Goal: Task Accomplishment & Management: Use online tool/utility

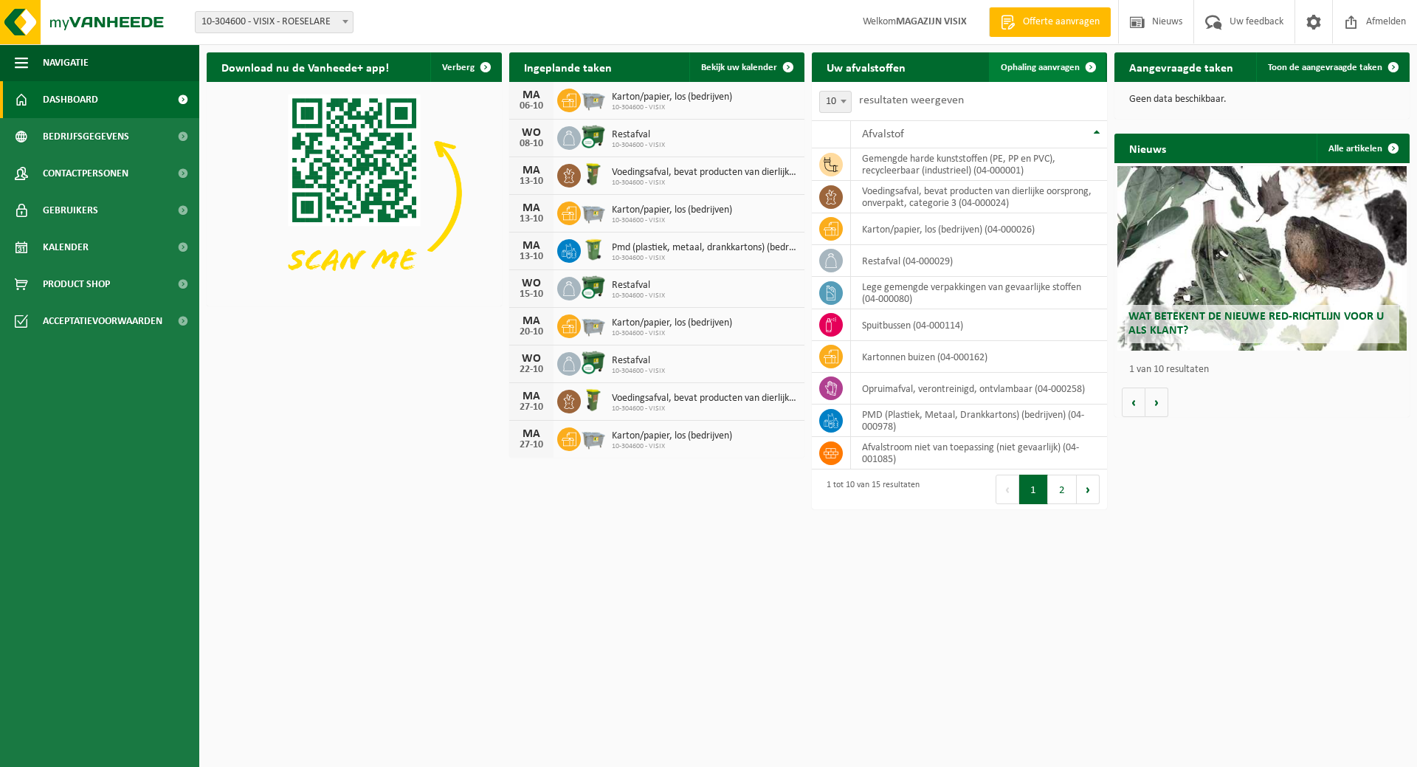
click at [1061, 68] on span "Ophaling aanvragen" at bounding box center [1040, 68] width 79 height 10
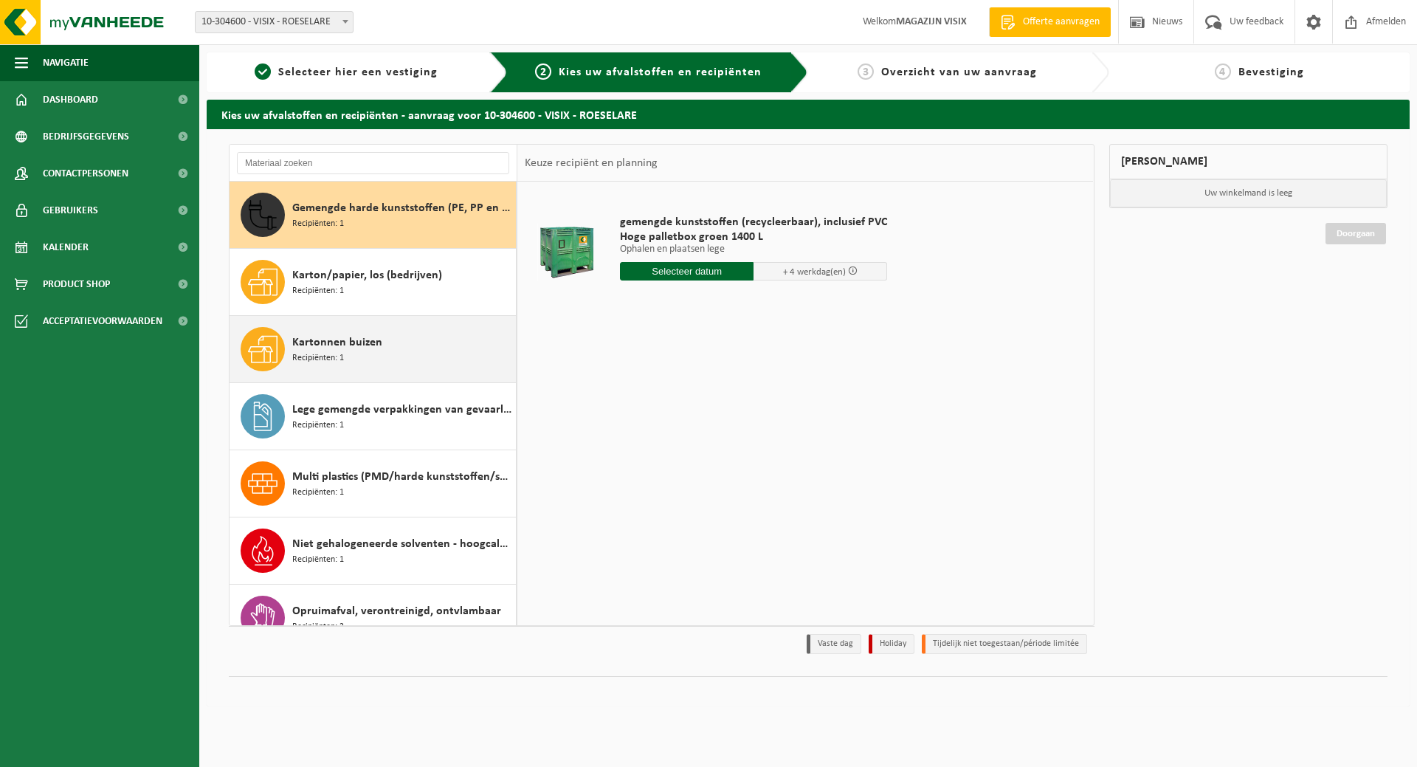
scroll to position [148, 0]
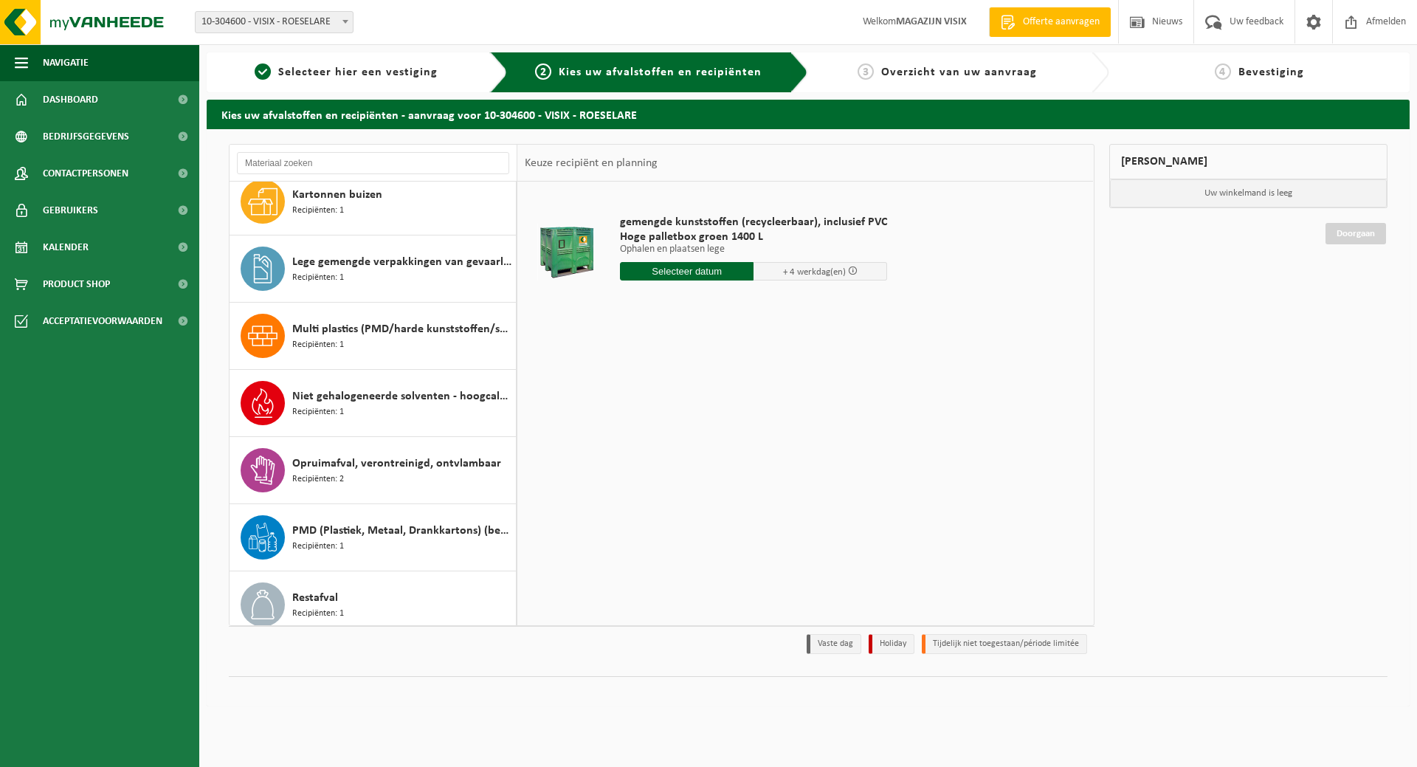
click at [693, 266] on input "text" at bounding box center [687, 271] width 134 height 18
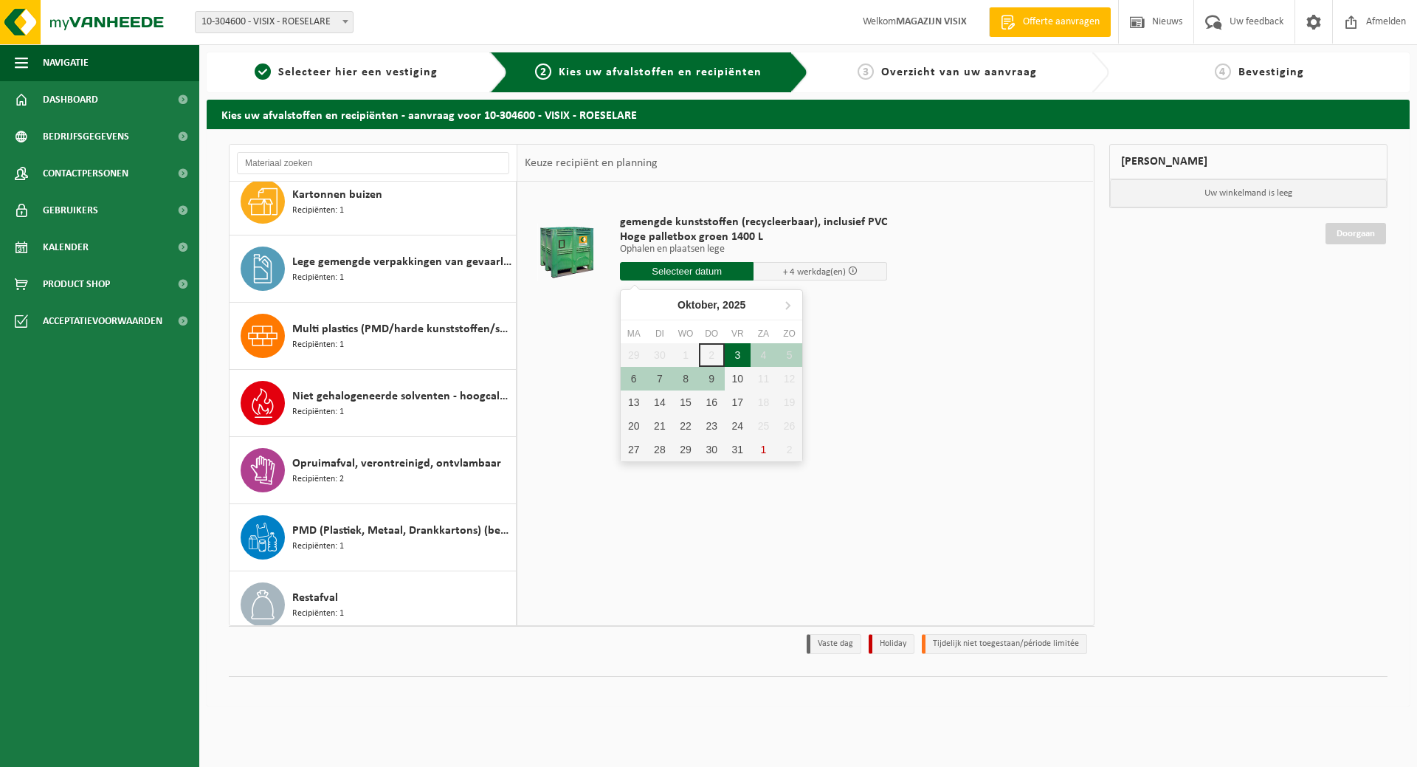
click at [742, 348] on div "3" at bounding box center [738, 355] width 26 height 24
type input "Van 2025-10-03"
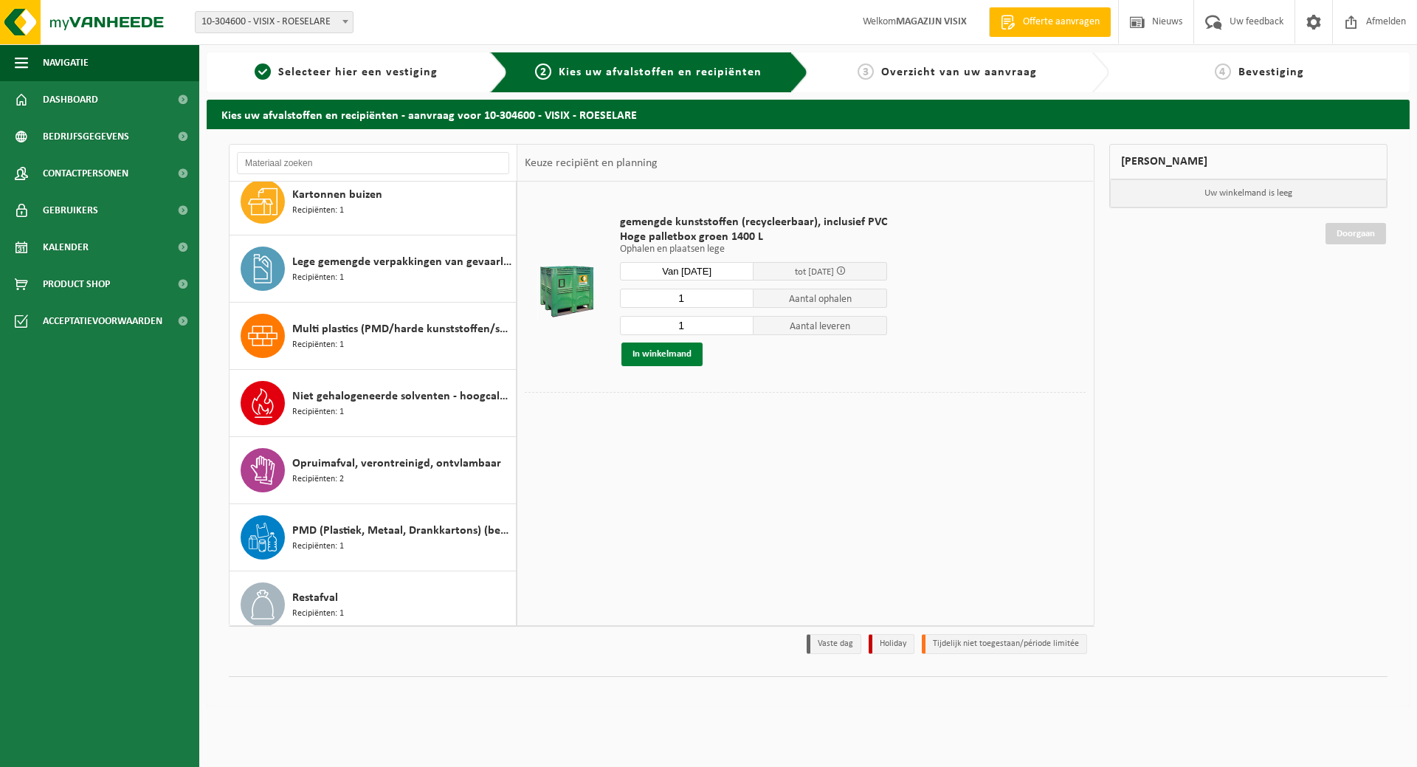
click at [686, 346] on button "In winkelmand" at bounding box center [662, 354] width 81 height 24
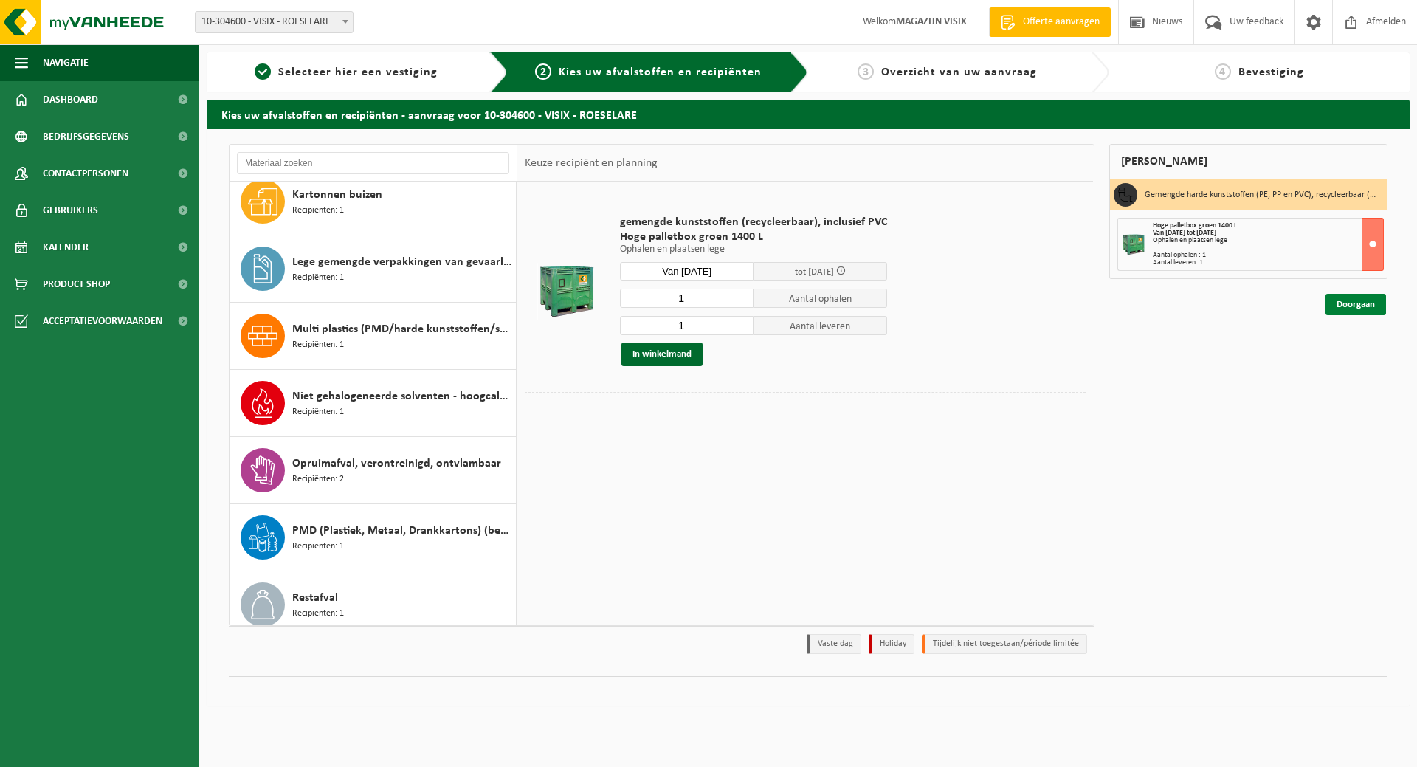
click at [1349, 303] on link "Doorgaan" at bounding box center [1356, 304] width 61 height 21
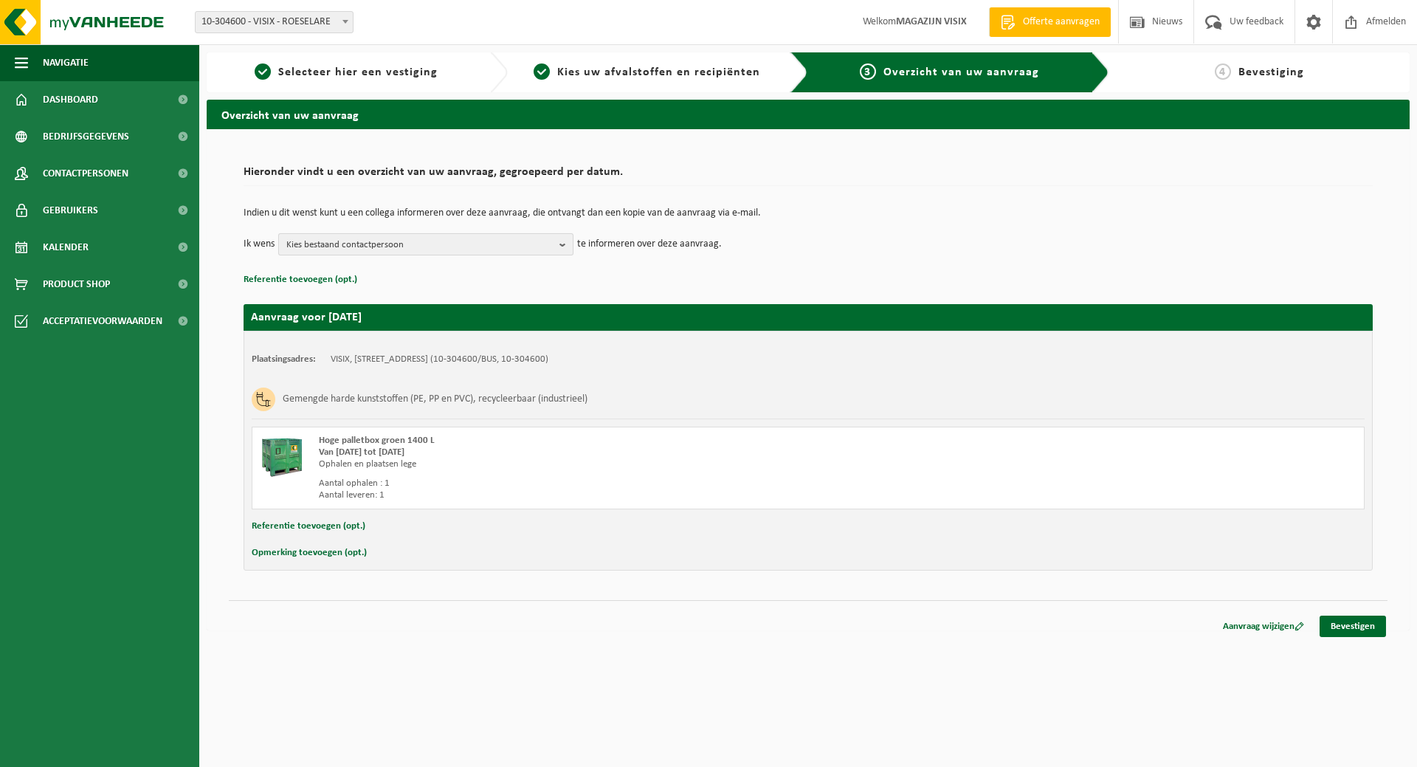
click at [548, 246] on span "Kies bestaand contactpersoon" at bounding box center [419, 245] width 267 height 22
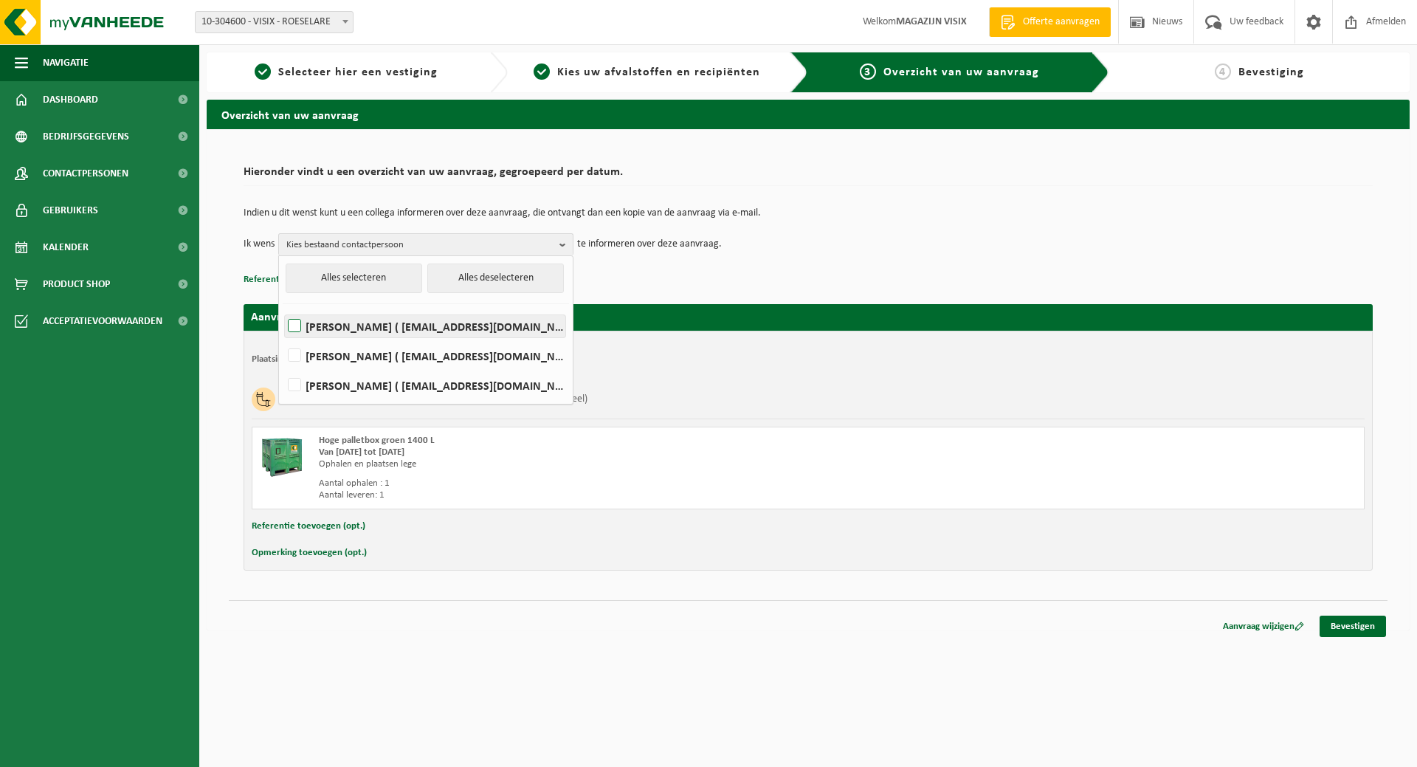
click at [451, 332] on label "Stefaan Devlaminck ( stefaan.devlaminck@visix.be )" at bounding box center [425, 326] width 280 height 22
click at [283, 308] on input "Stefaan Devlaminck ( stefaan.devlaminck@visix.be )" at bounding box center [282, 307] width 1 height 1
checkbox input "true"
click at [760, 264] on div "Indien u dit wenst kunt u een collega informeren over deze aanvraag, die ontvan…" at bounding box center [808, 231] width 1129 height 77
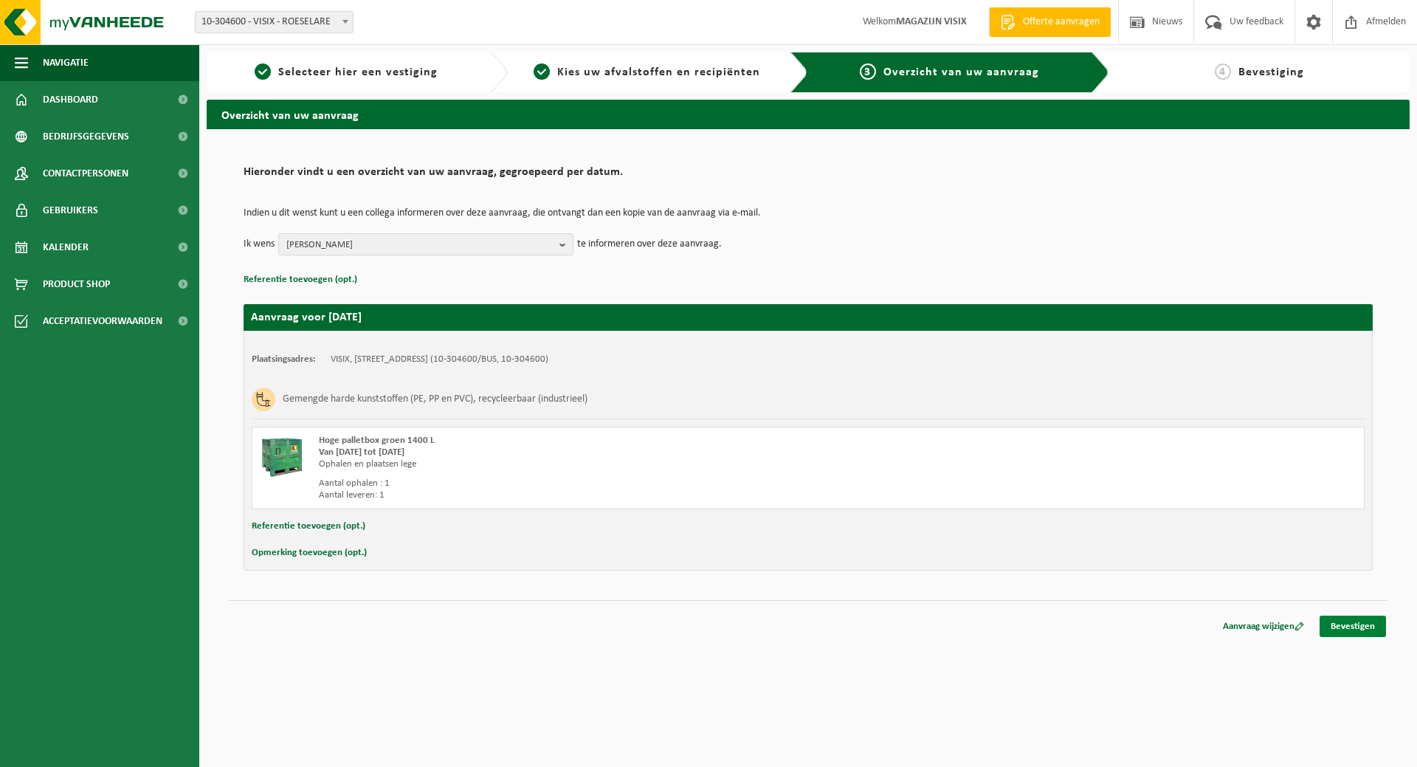
click at [1378, 627] on link "Bevestigen" at bounding box center [1353, 626] width 66 height 21
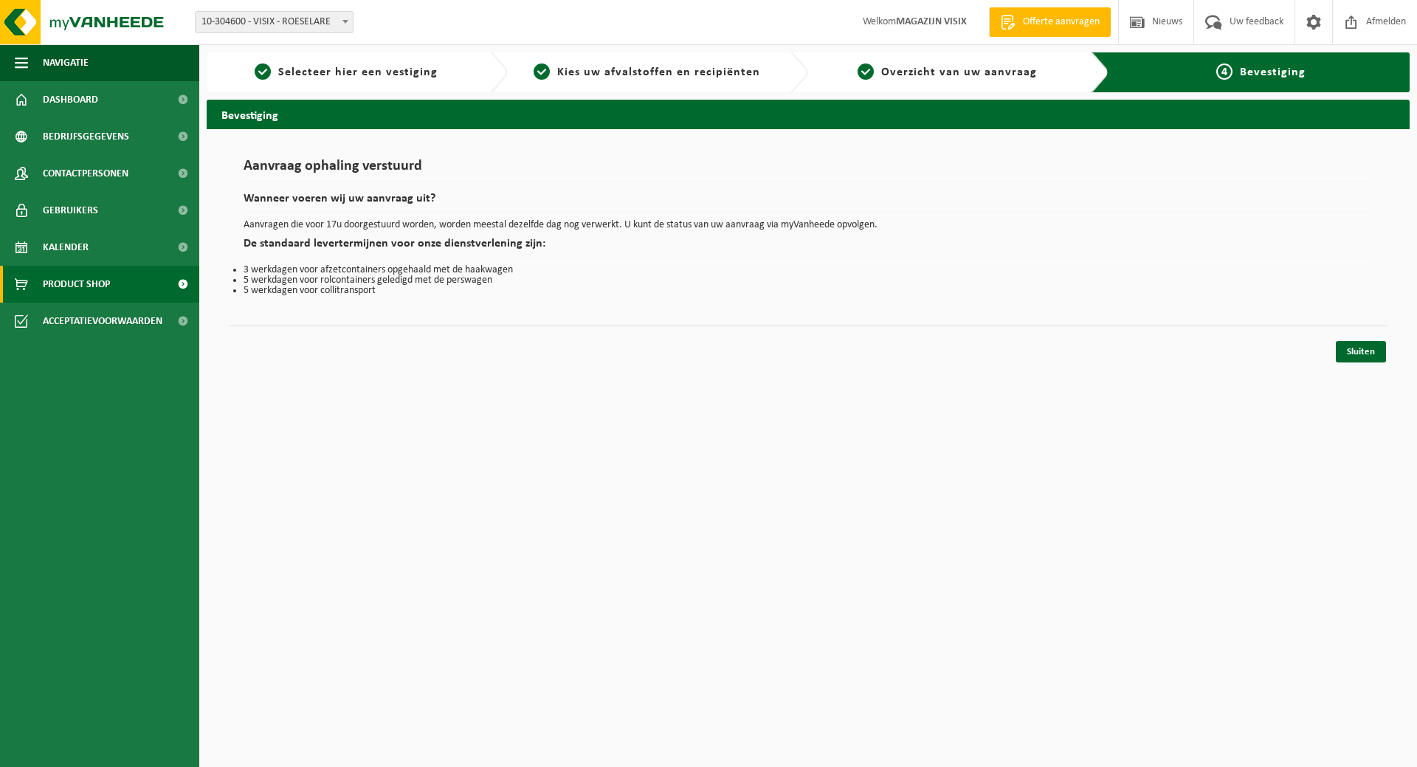
click at [131, 279] on link "Product Shop" at bounding box center [99, 284] width 199 height 37
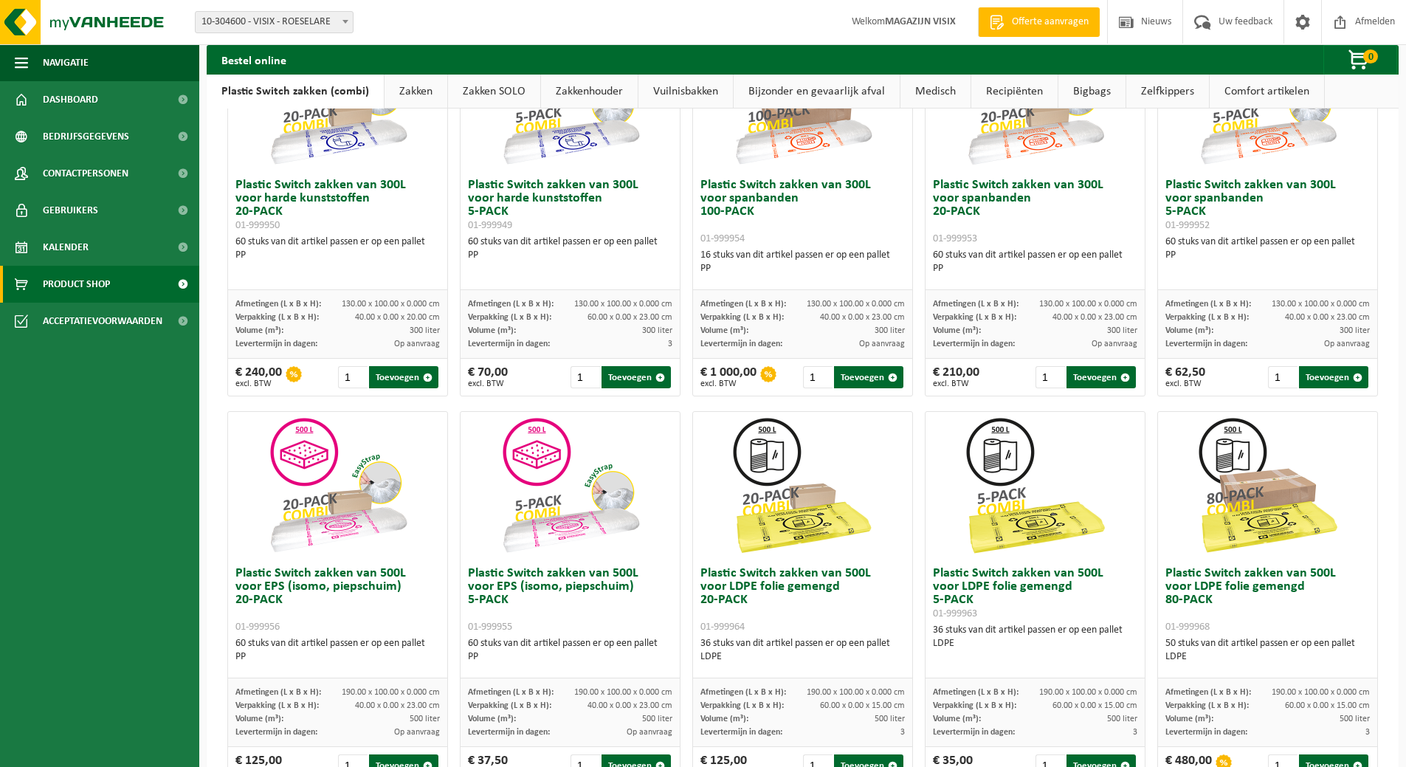
scroll to position [619, 0]
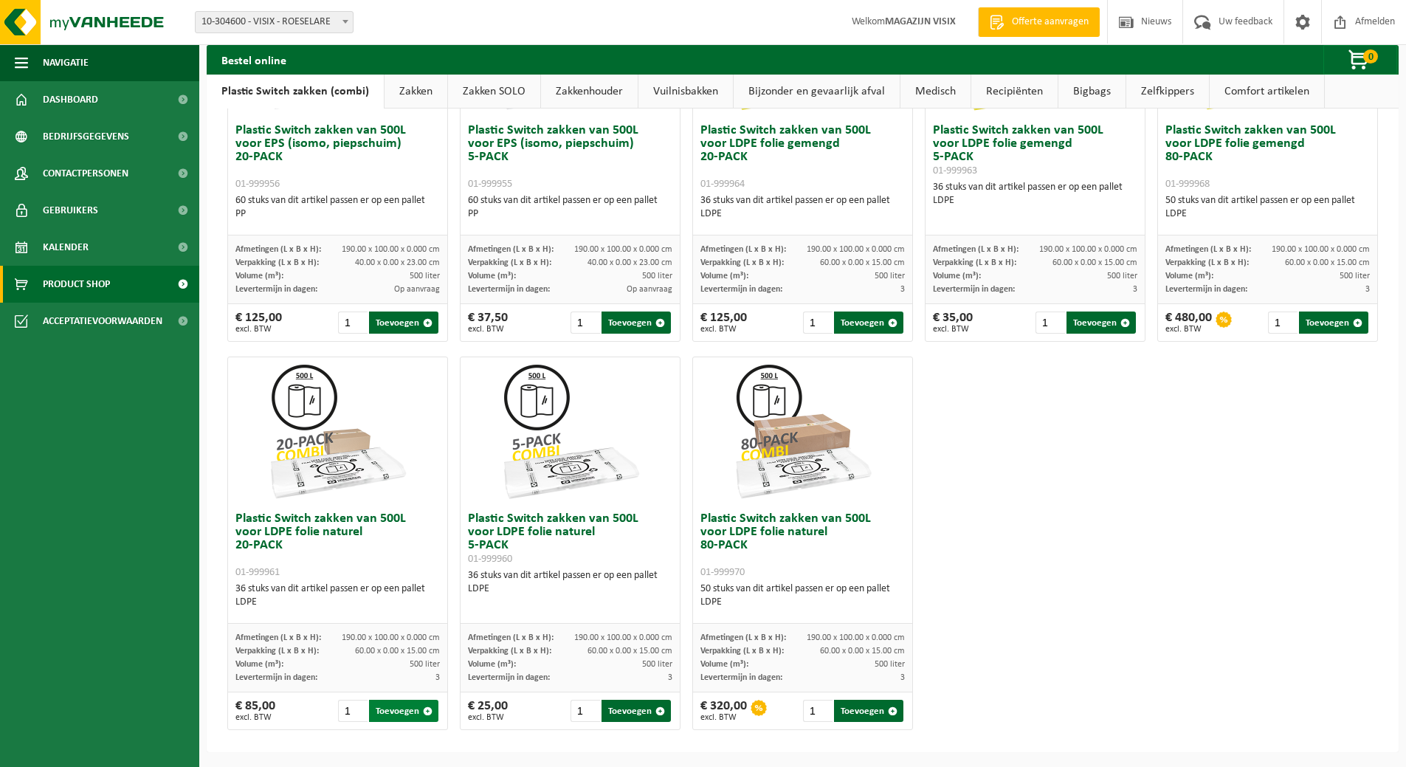
click at [401, 712] on button "Toevoegen" at bounding box center [403, 711] width 69 height 22
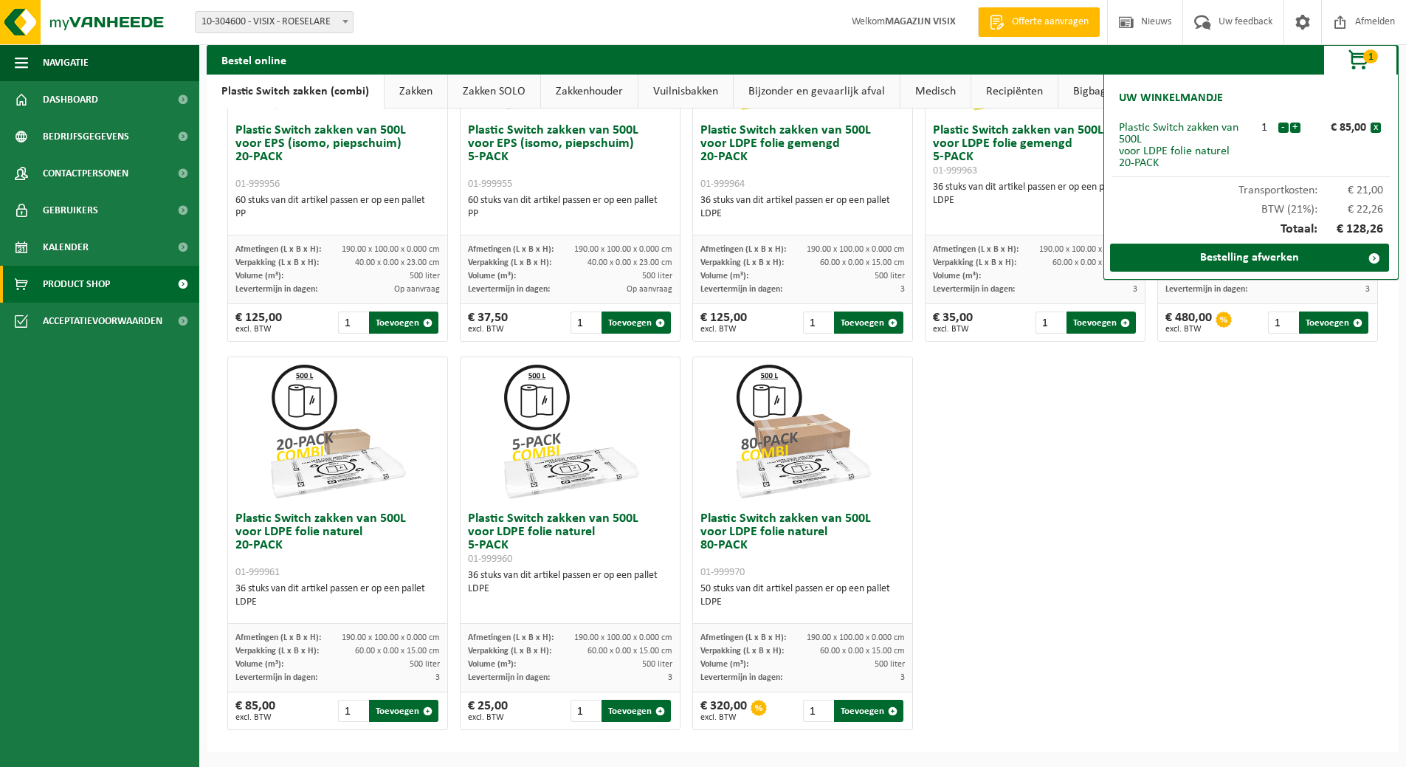
scroll to position [471, 0]
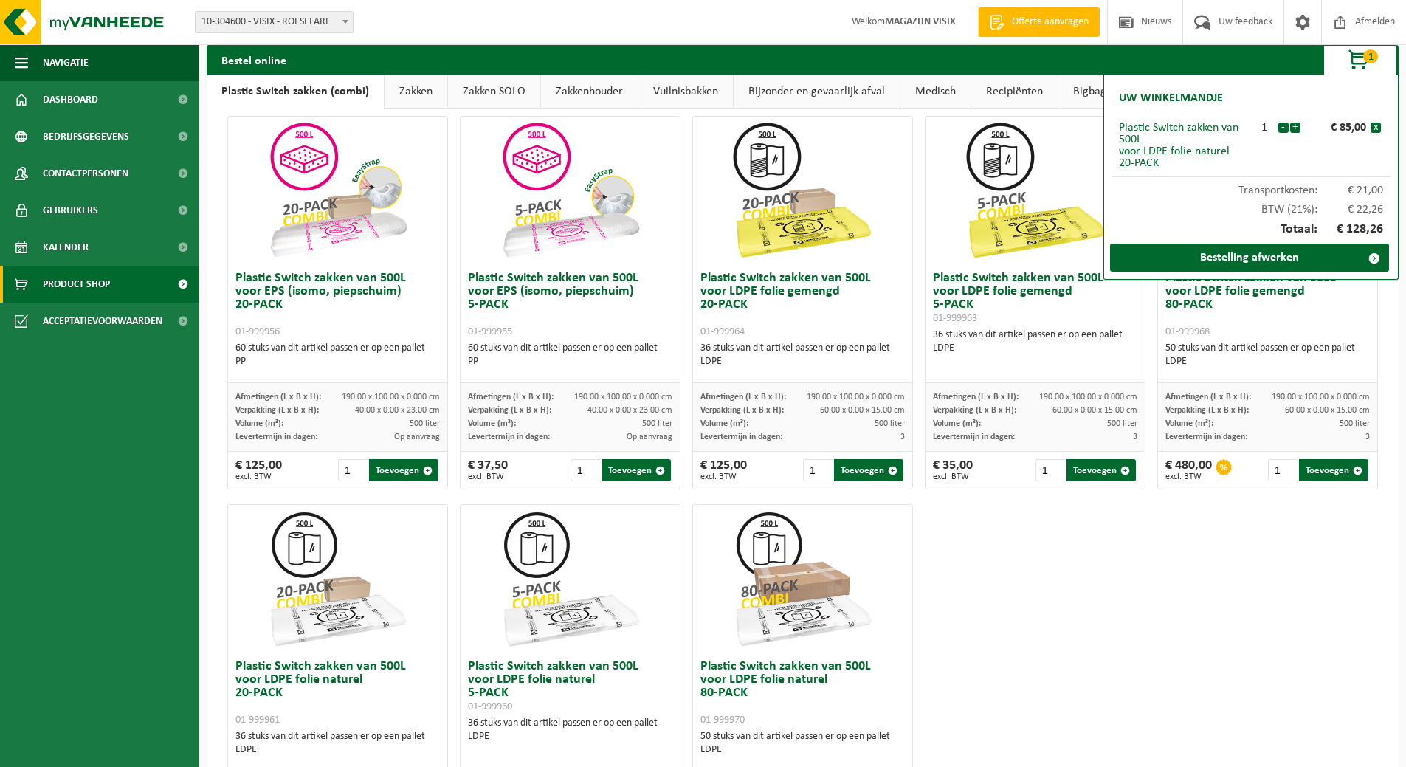
click at [1405, 169] on div "Bestel online 1 Uw winkelmandje Plastic Switch zakken van 500L voor LDPE folie …" at bounding box center [802, 244] width 1207 height 1326
click at [1379, 130] on button "x" at bounding box center [1376, 128] width 10 height 10
